Goal: Transaction & Acquisition: Purchase product/service

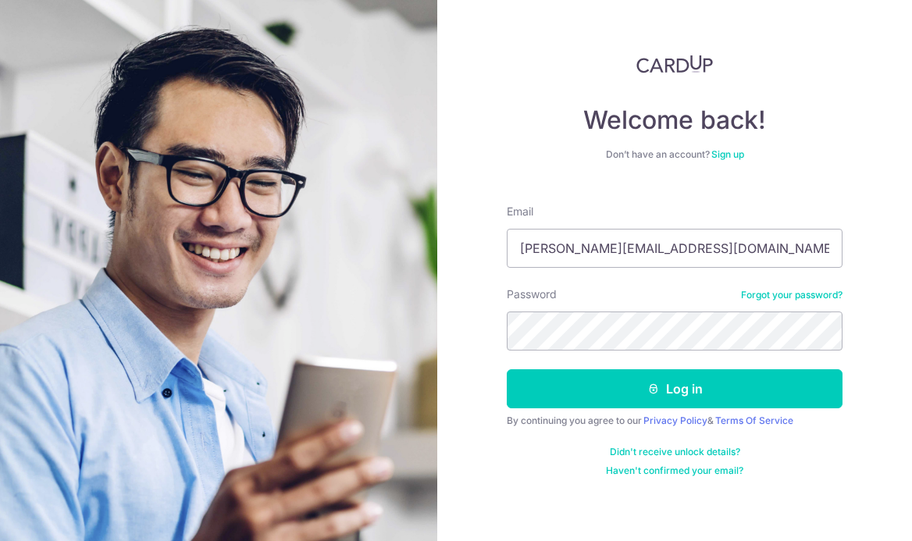
type input "clement.kweh@gmail.com"
click at [674, 389] on button "Log in" at bounding box center [675, 388] width 336 height 39
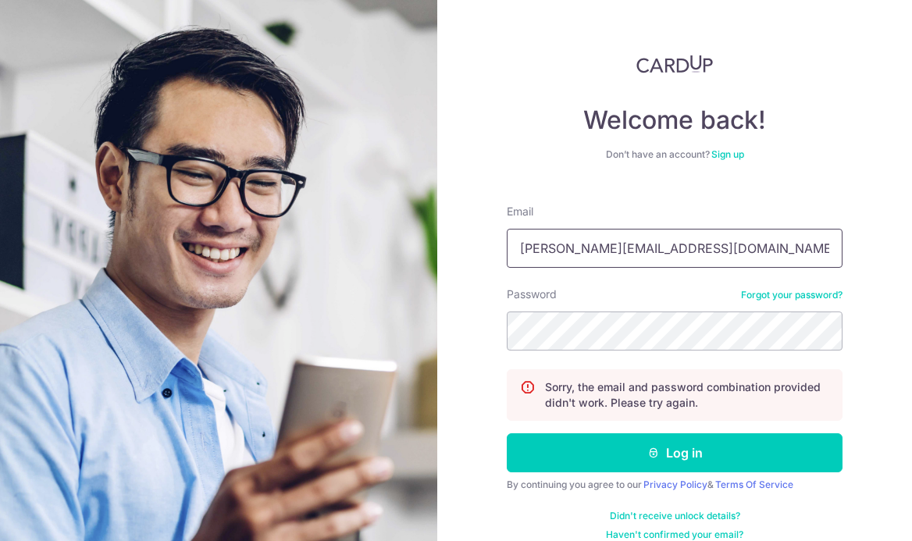
type input "[PERSON_NAME][EMAIL_ADDRESS][DOMAIN_NAME]"
click at [674, 453] on button "Log in" at bounding box center [675, 452] width 336 height 39
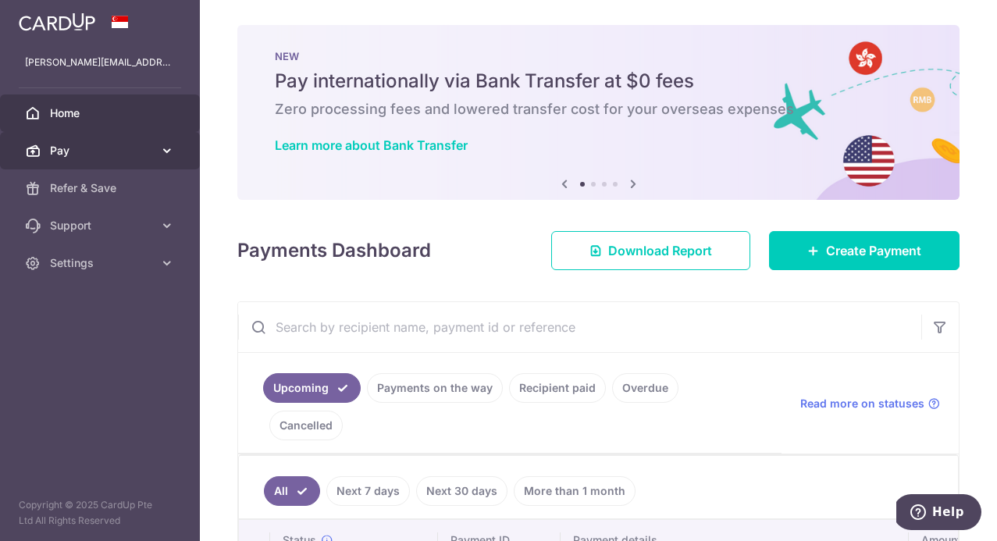
click at [81, 155] on span "Pay" at bounding box center [101, 151] width 103 height 16
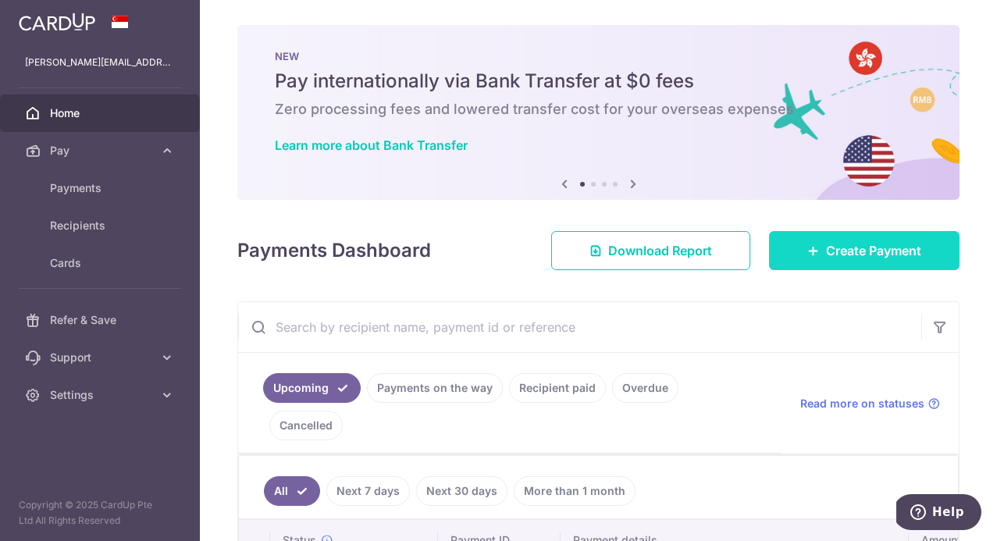
click at [829, 254] on span "Create Payment" at bounding box center [873, 250] width 95 height 19
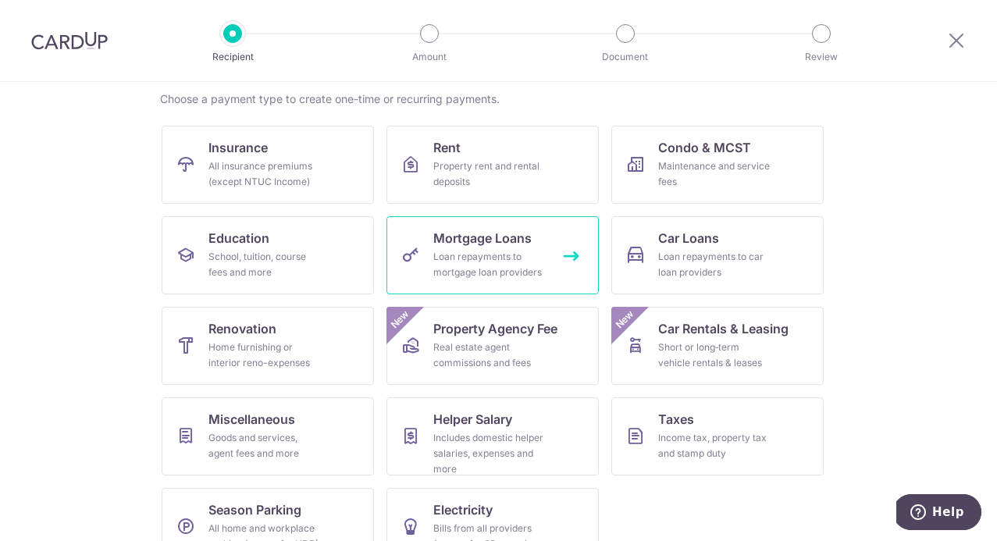
scroll to position [138, 0]
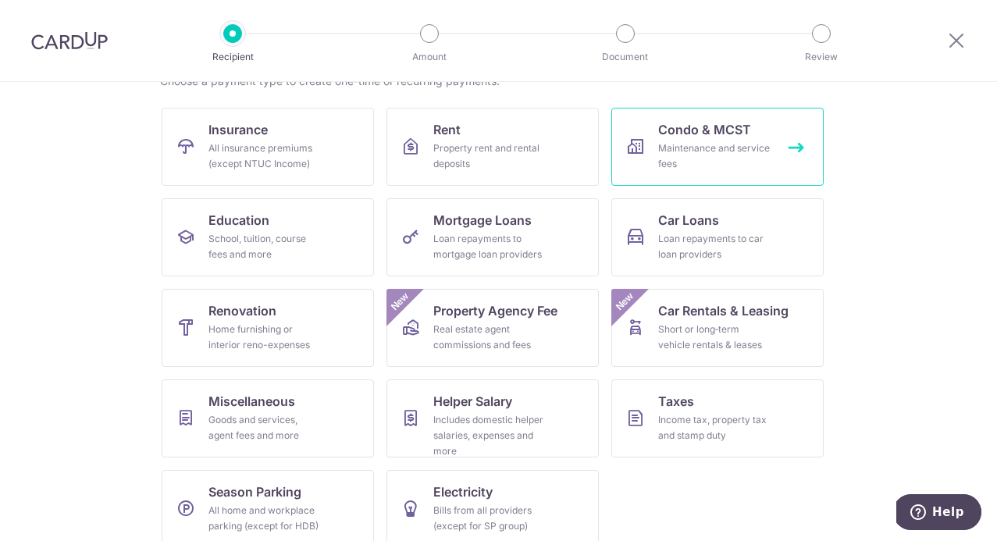
click at [712, 152] on div "Maintenance and service fees" at bounding box center [714, 155] width 112 height 31
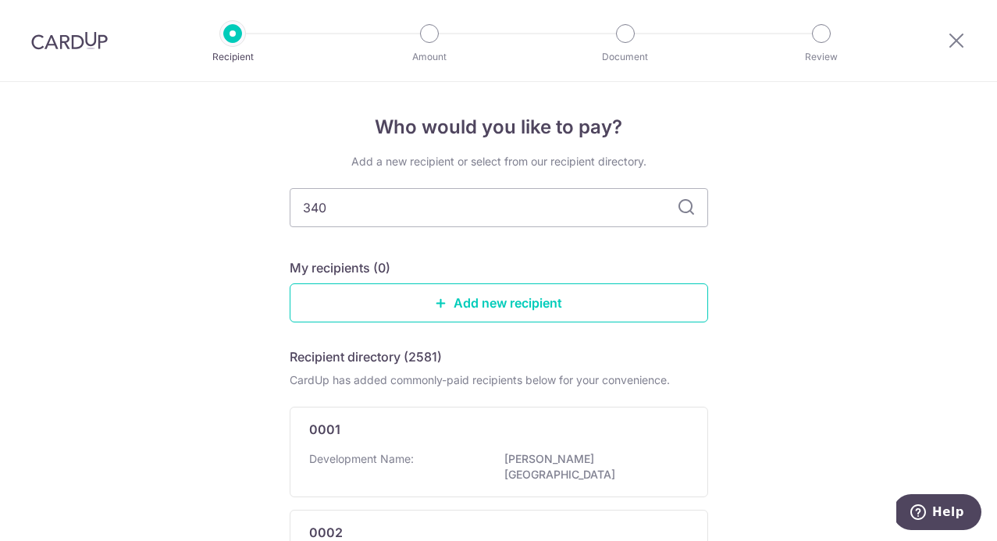
type input "3405"
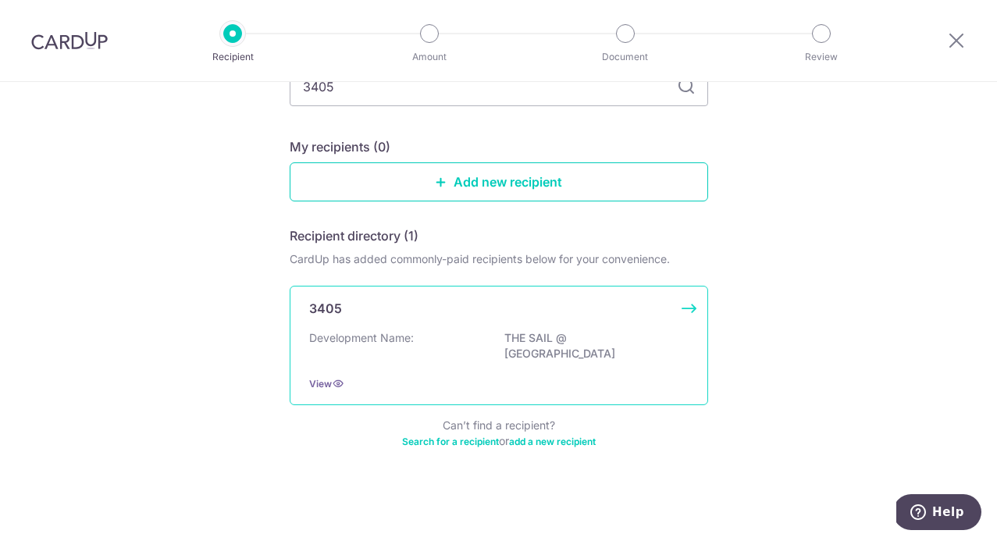
scroll to position [123, 0]
click at [376, 323] on div "3405 Development Name: THE SAIL @ [GEOGRAPHIC_DATA] View" at bounding box center [499, 345] width 418 height 119
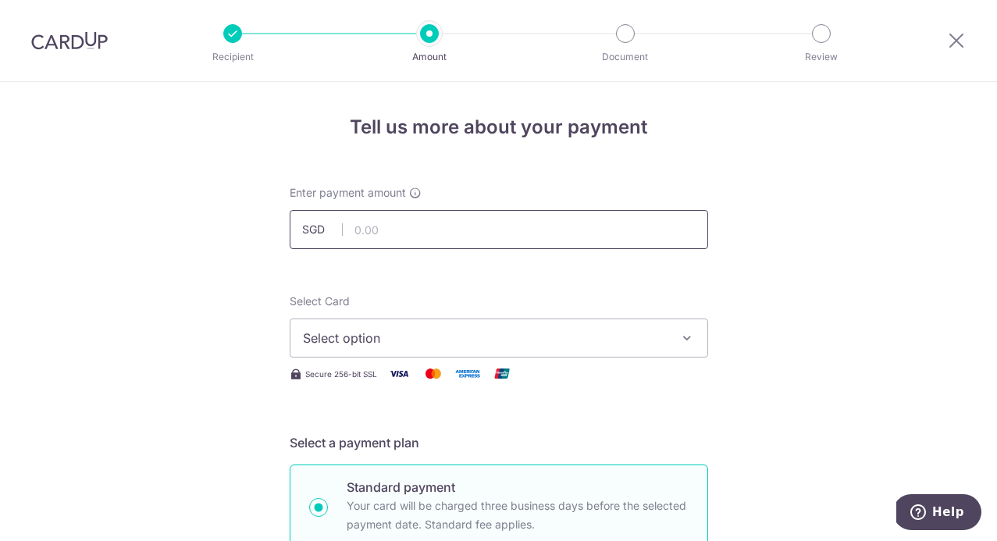
click at [524, 241] on input "text" at bounding box center [499, 229] width 418 height 39
type input "1,237.04"
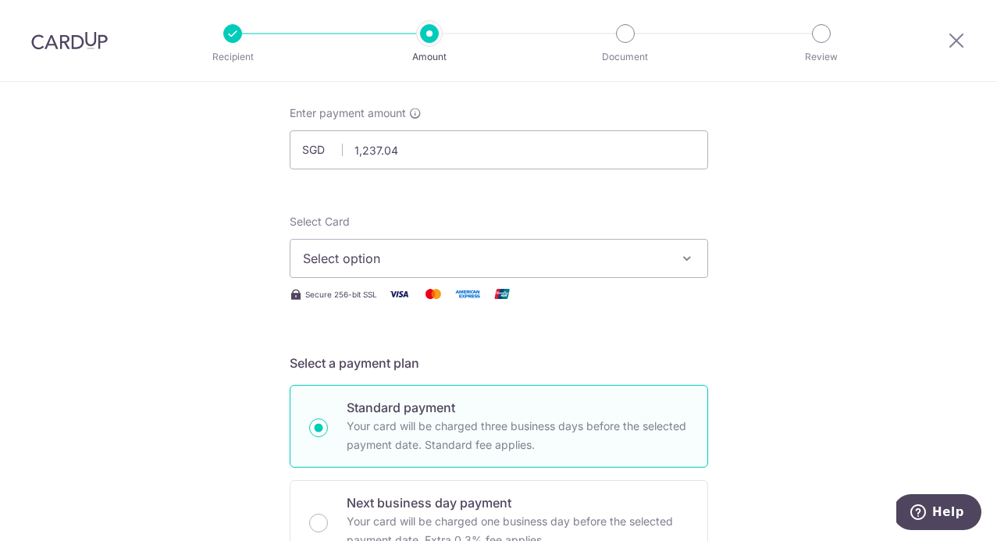
scroll to position [74, 0]
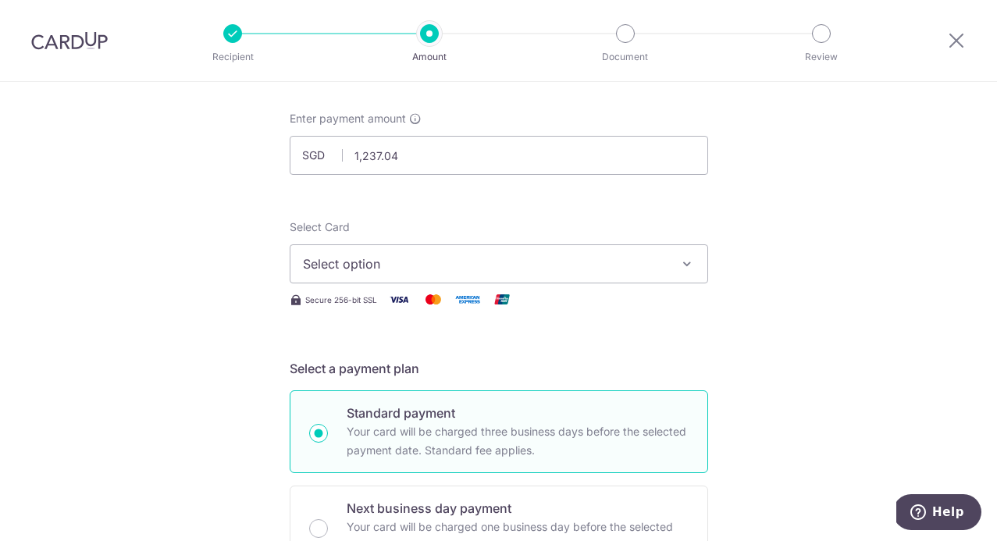
click at [520, 263] on span "Select option" at bounding box center [485, 263] width 364 height 19
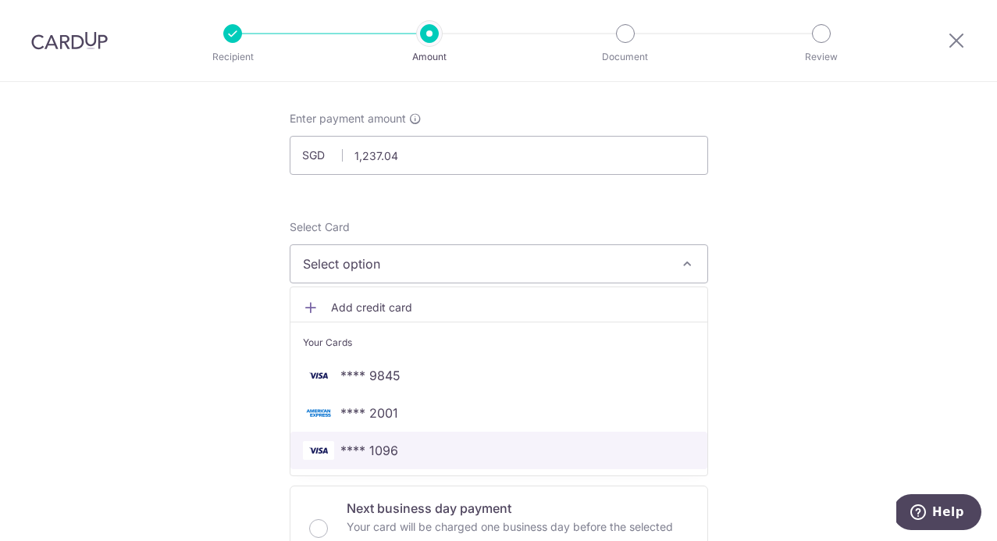
click at [546, 445] on span "**** 1096" at bounding box center [499, 450] width 392 height 19
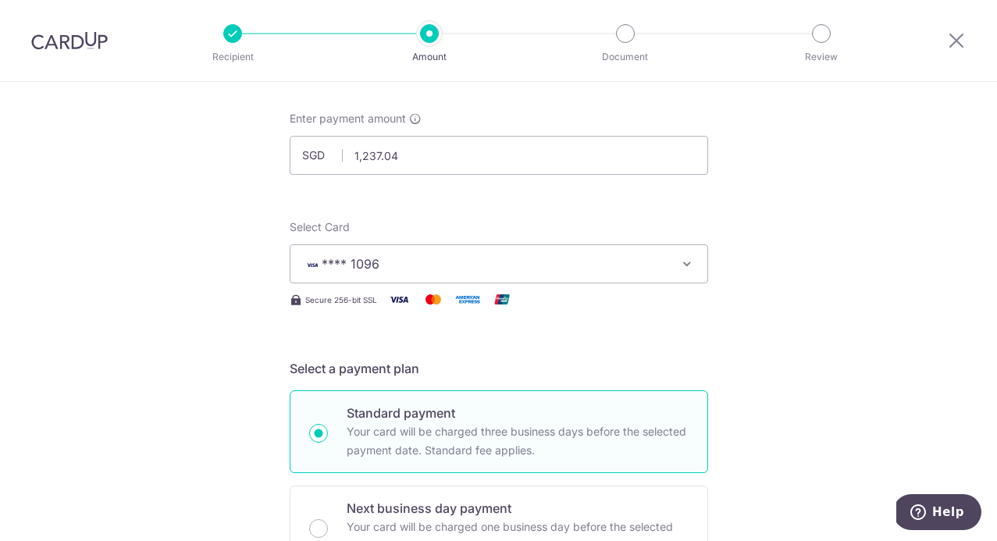
click at [546, 445] on p "Your card will be charged three business days before the selected payment date.…" at bounding box center [518, 440] width 342 height 37
click at [328, 443] on input "Standard payment Your card will be charged three business days before the selec…" at bounding box center [318, 433] width 19 height 19
radio input "true"
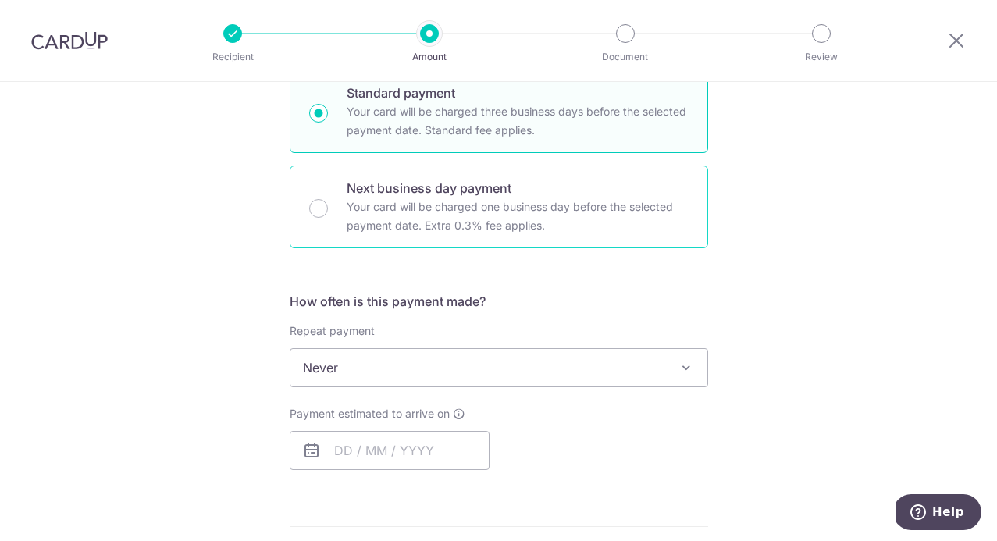
scroll to position [423, 0]
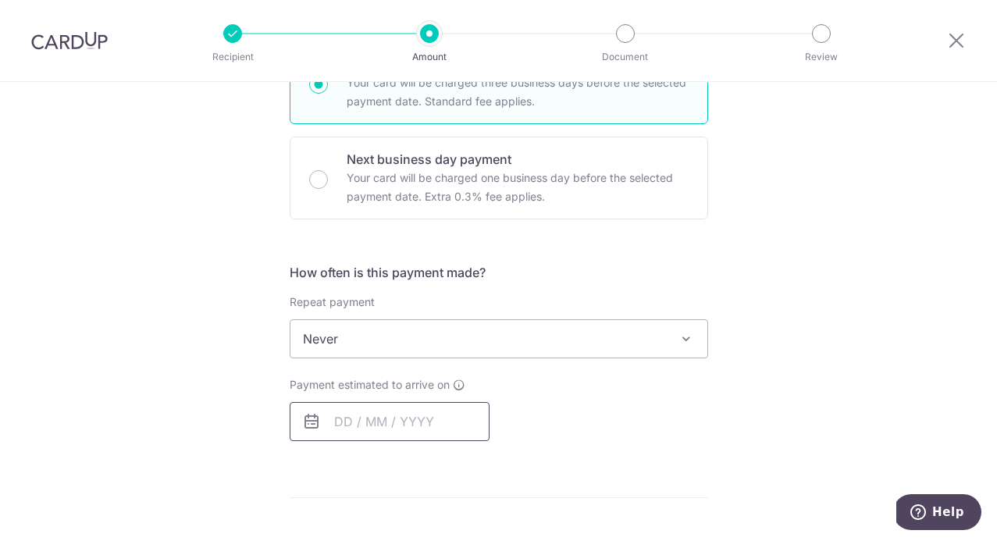
click at [364, 421] on input "text" at bounding box center [390, 421] width 200 height 39
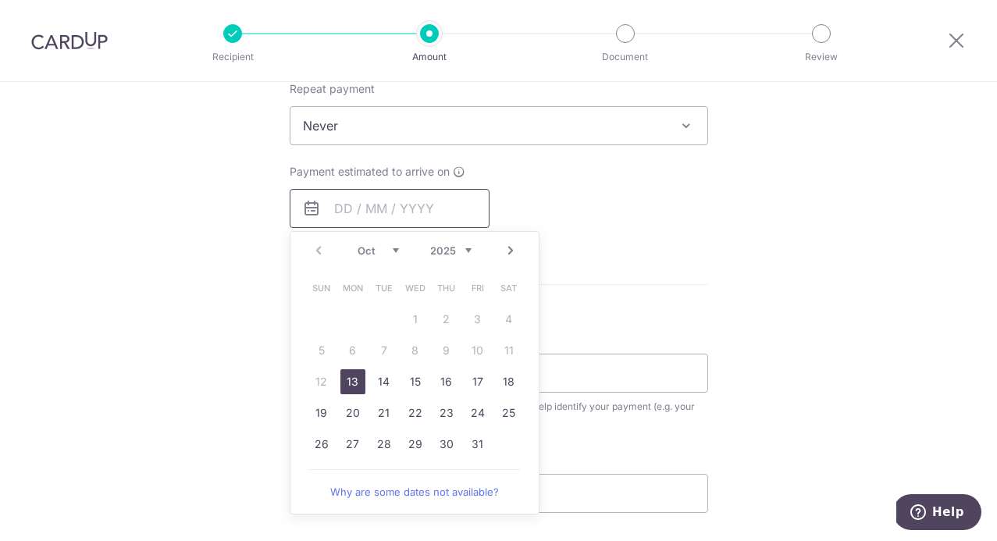
scroll to position [638, 0]
click at [421, 442] on link "29" at bounding box center [415, 442] width 25 height 25
type input "29/10/2025"
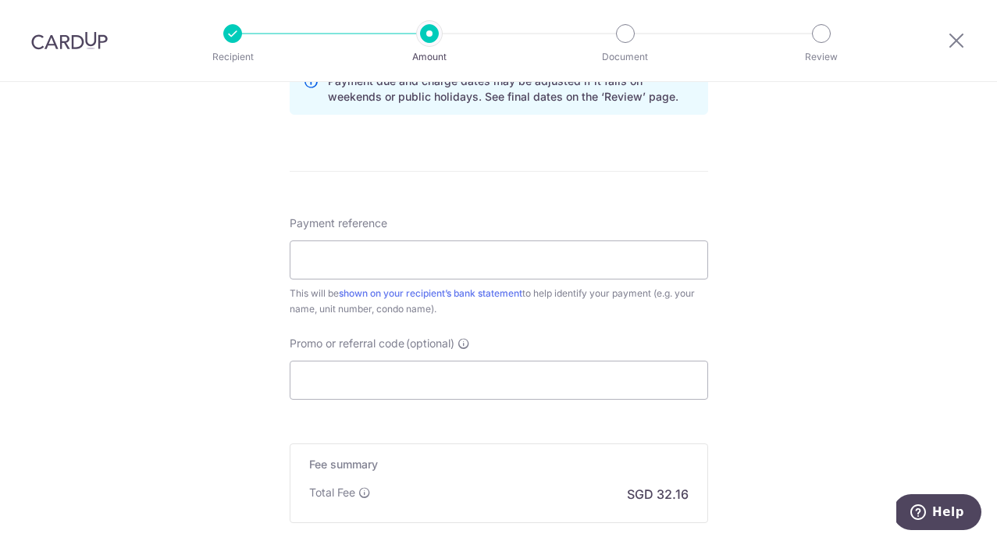
scroll to position [837, 0]
click at [580, 263] on input "Payment reference" at bounding box center [499, 257] width 418 height 39
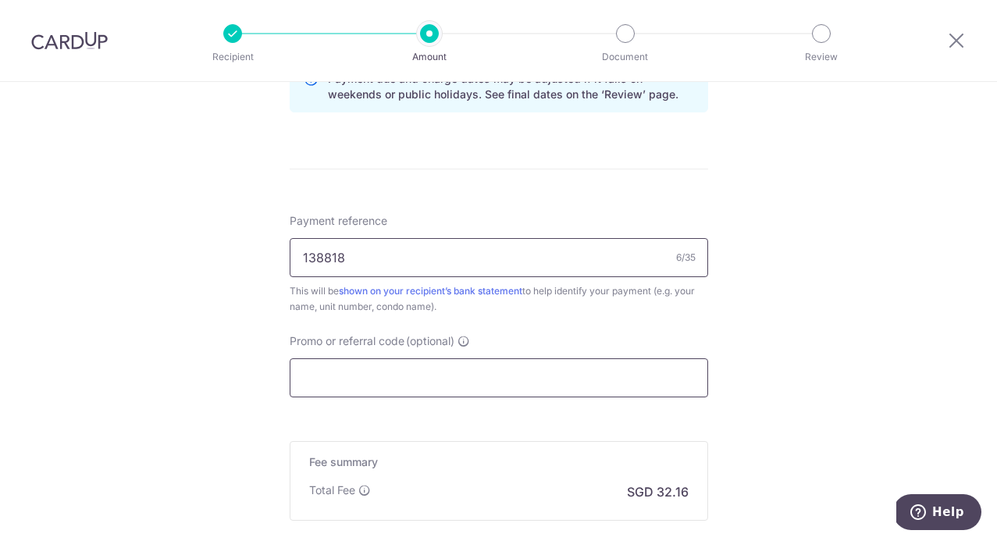
type input "138818"
click at [578, 369] on input "Promo or referral code (optional)" at bounding box center [499, 377] width 418 height 39
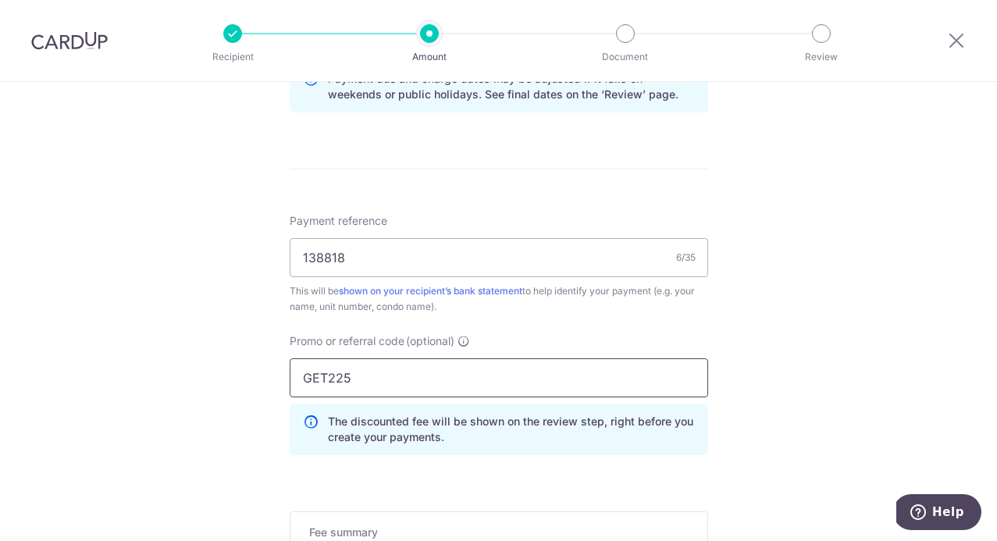
type input "GET225"
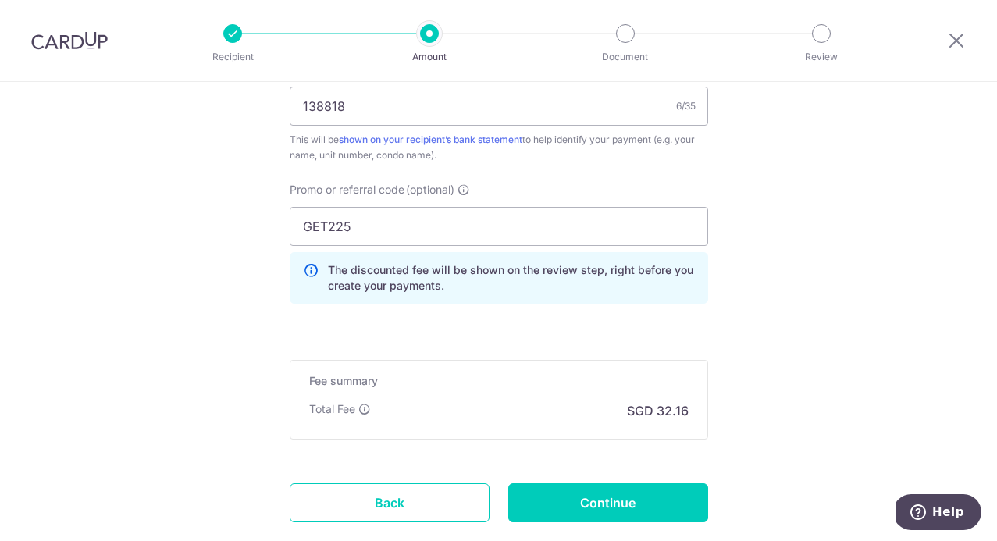
scroll to position [991, 0]
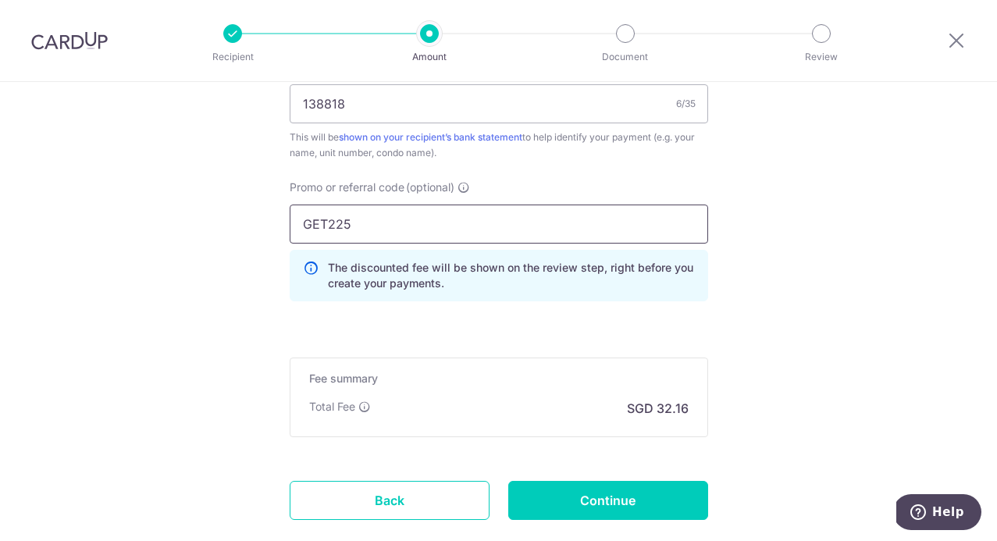
click at [423, 212] on input "GET225" at bounding box center [499, 223] width 418 height 39
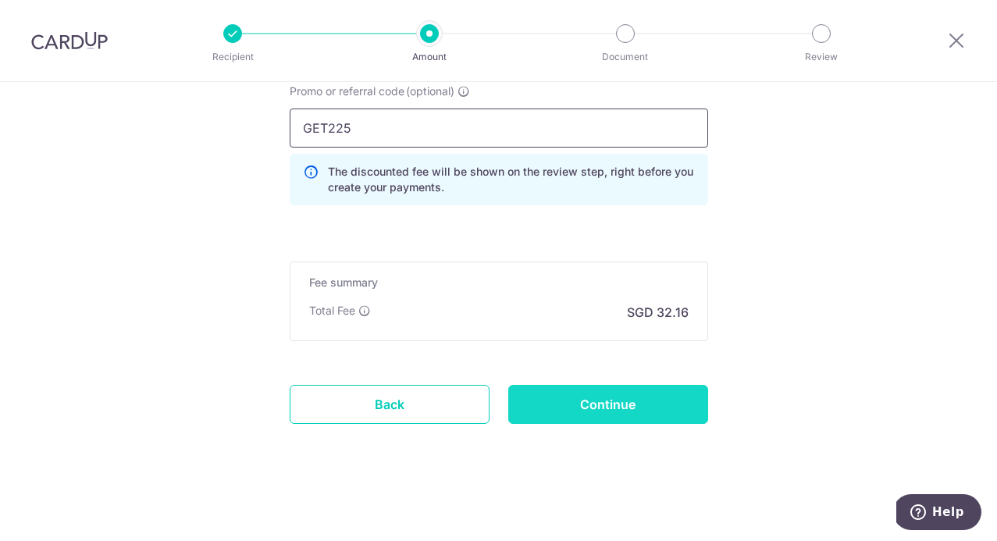
scroll to position [1087, 0]
click at [582, 400] on input "Continue" at bounding box center [608, 404] width 200 height 39
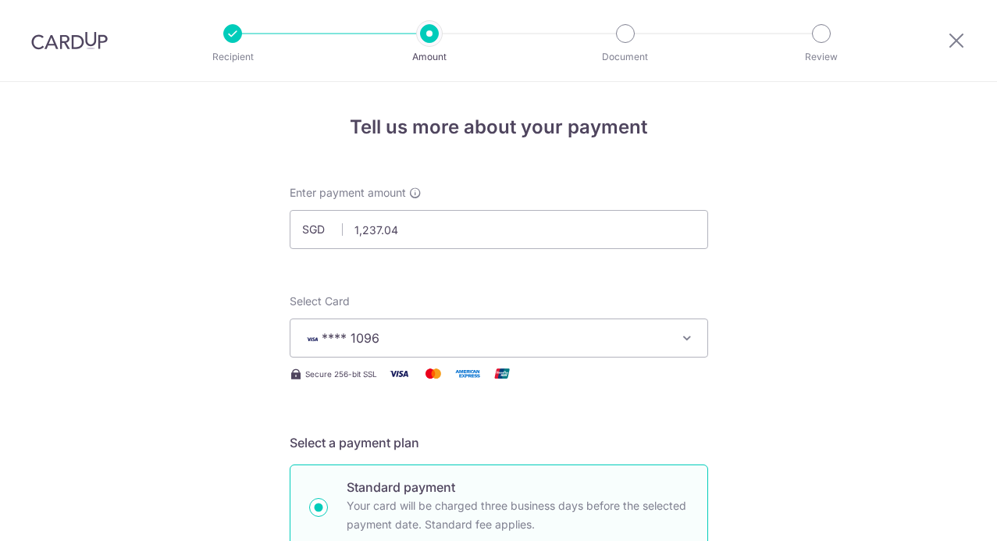
scroll to position [1109, 0]
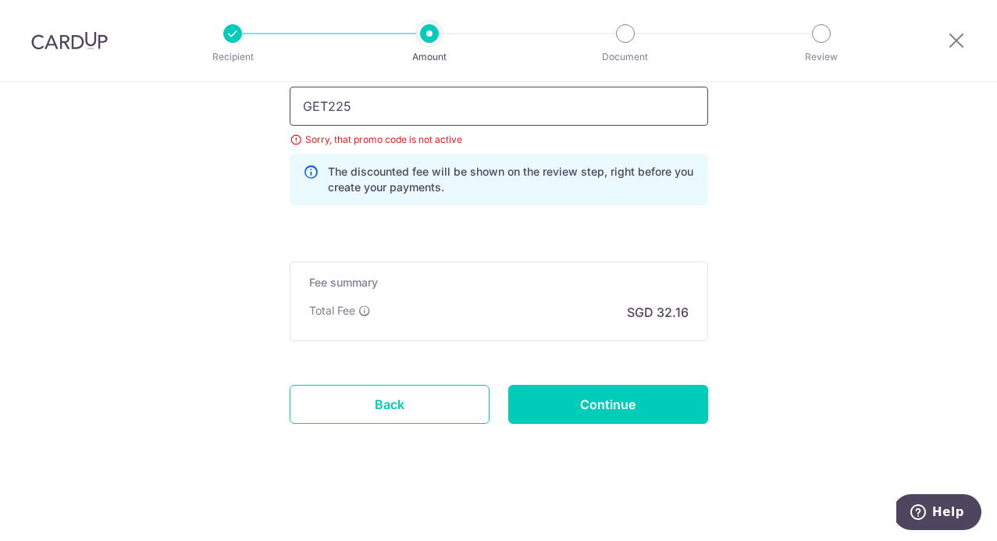
drag, startPoint x: 325, startPoint y: 106, endPoint x: 275, endPoint y: 106, distance: 50.7
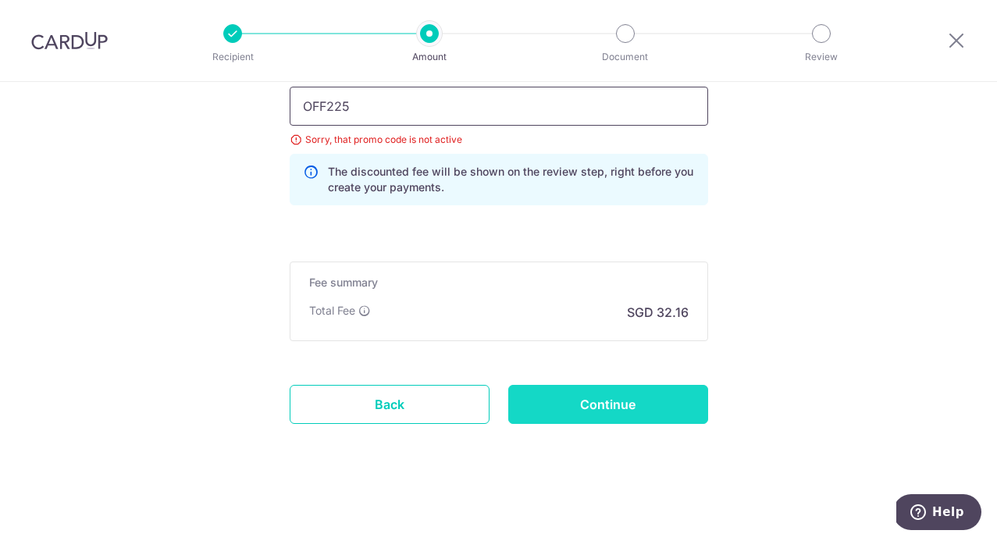
type input "OFF225"
click at [616, 413] on input "Continue" at bounding box center [608, 404] width 200 height 39
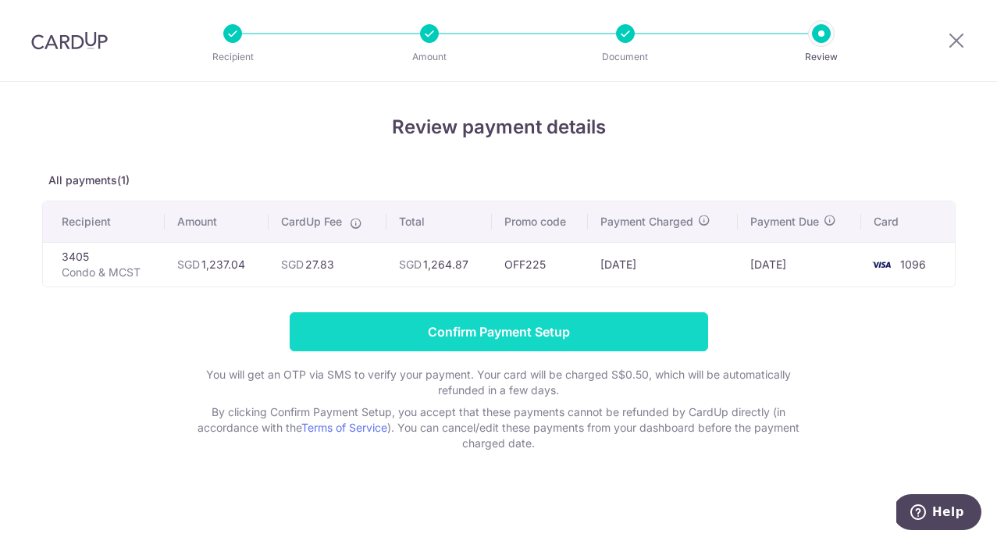
click at [592, 329] on input "Confirm Payment Setup" at bounding box center [499, 331] width 418 height 39
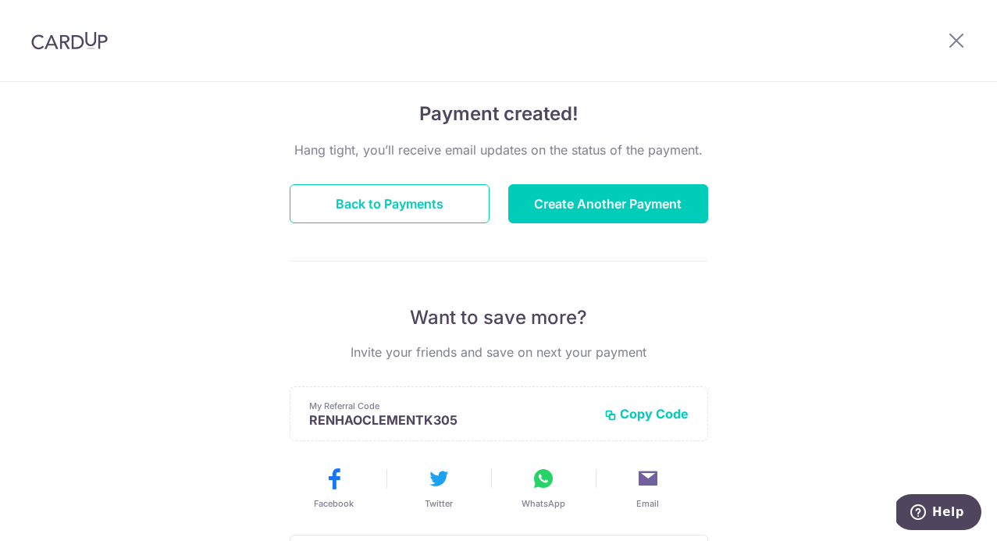
scroll to position [124, 0]
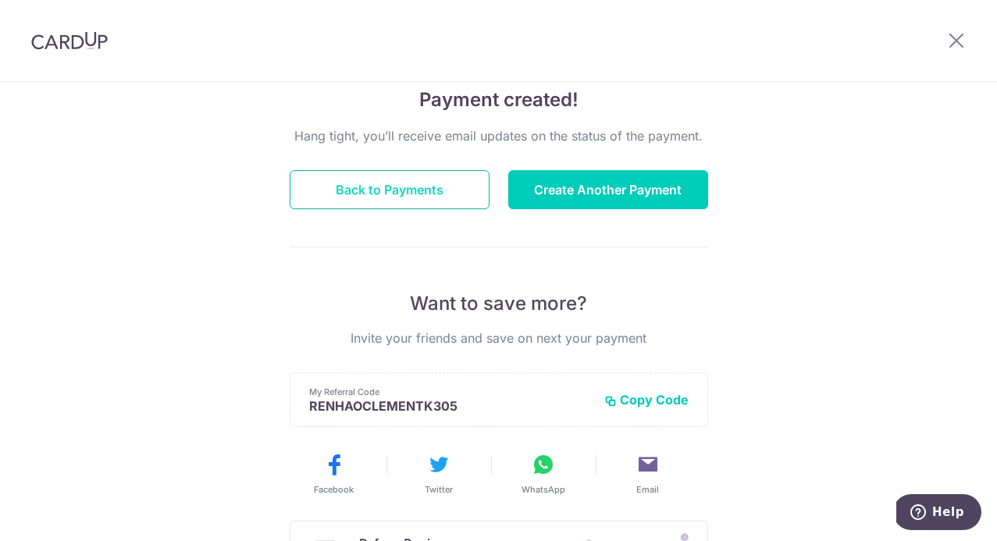
click at [401, 194] on button "Back to Payments" at bounding box center [390, 189] width 200 height 39
